Goal: Check status: Check status

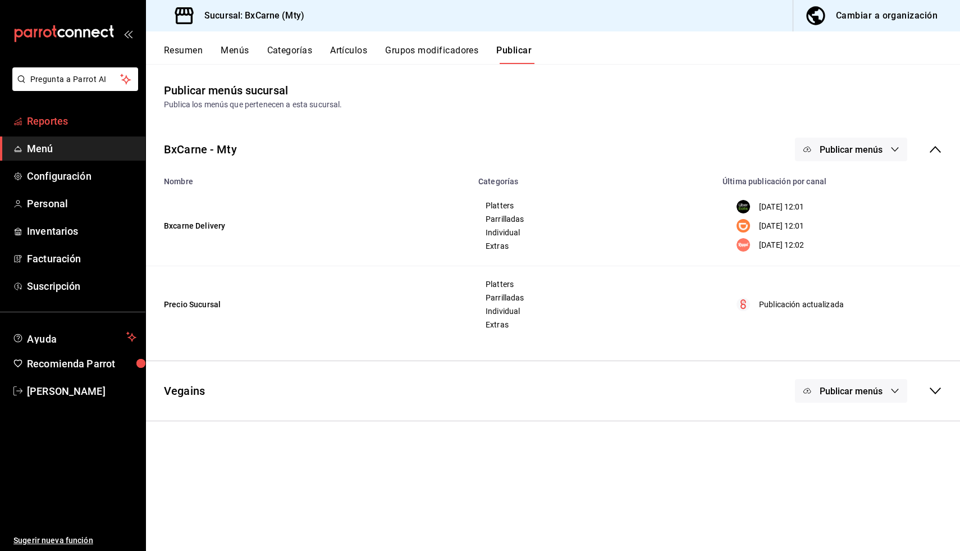
click at [66, 123] on span "Reportes" at bounding box center [81, 120] width 109 height 15
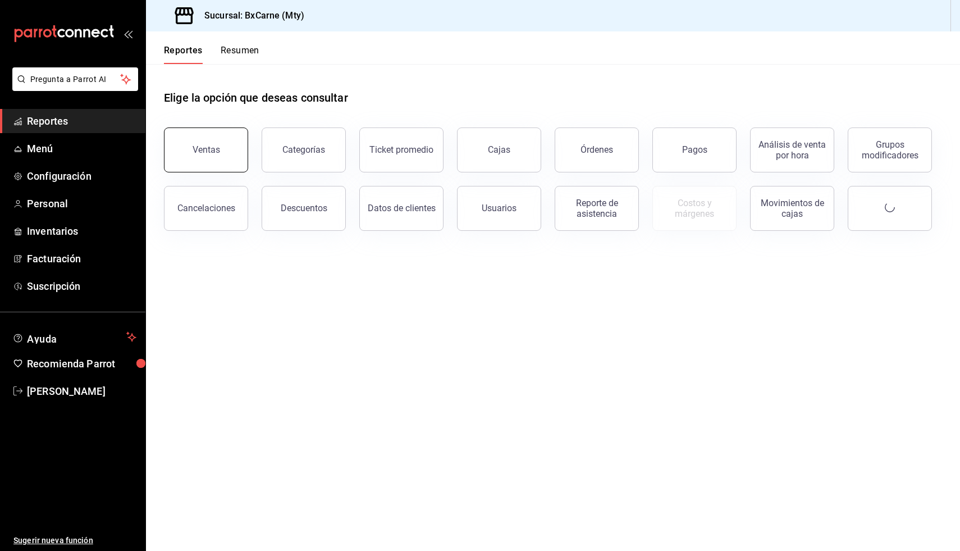
click at [221, 158] on button "Ventas" at bounding box center [206, 149] width 84 height 45
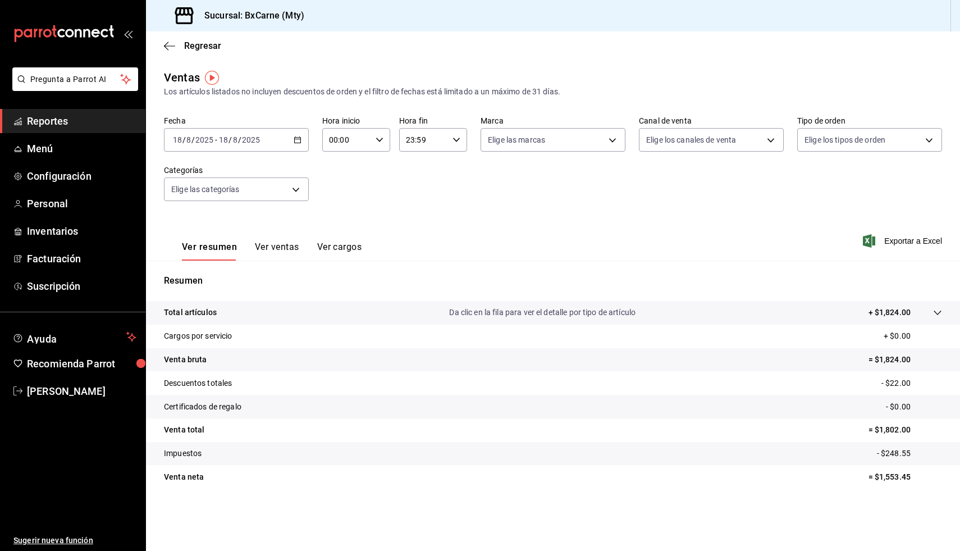
click at [300, 140] on icon "button" at bounding box center [298, 140] width 8 height 8
click at [206, 242] on li "Mes actual" at bounding box center [216, 249] width 105 height 25
